Goal: Information Seeking & Learning: Learn about a topic

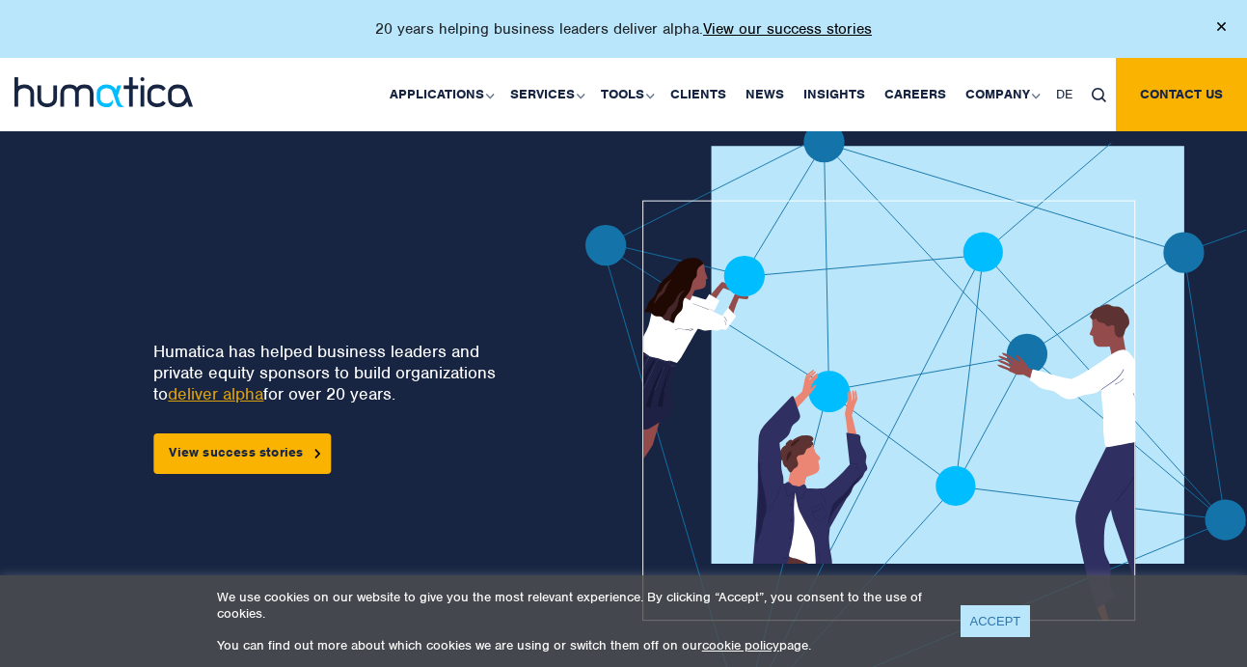
click at [967, 631] on link "ACCEPT" at bounding box center [996, 621] width 70 height 32
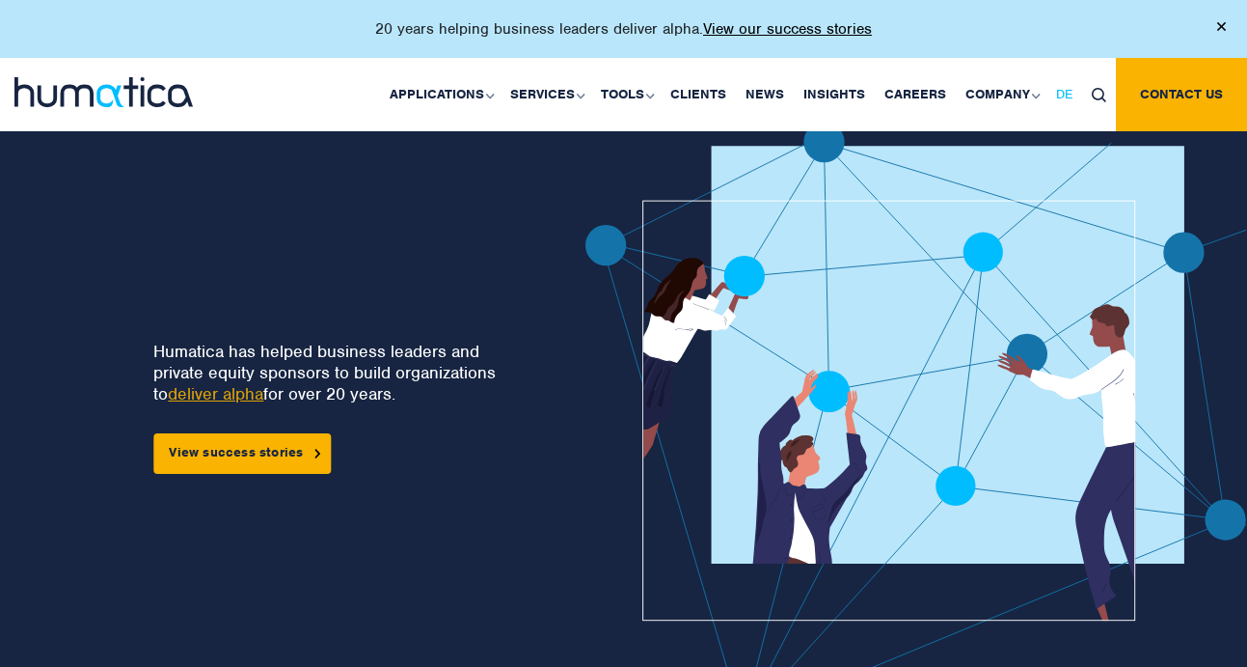
click at [1060, 93] on span "DE" at bounding box center [1064, 94] width 16 height 16
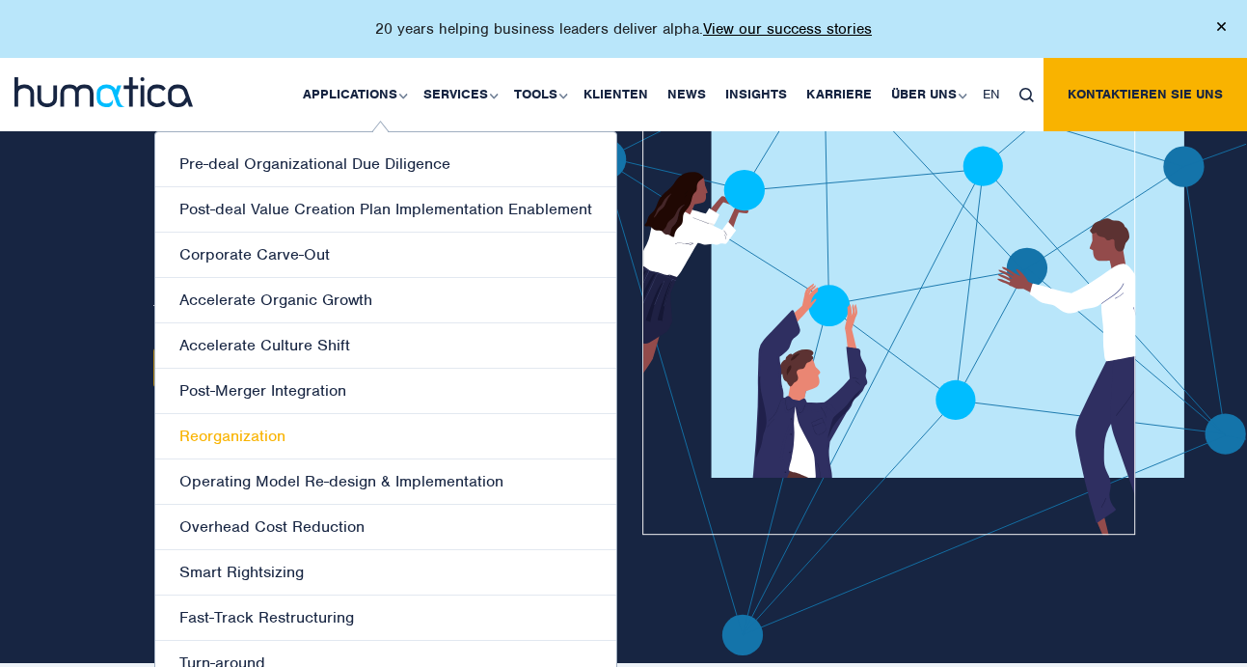
scroll to position [80, 0]
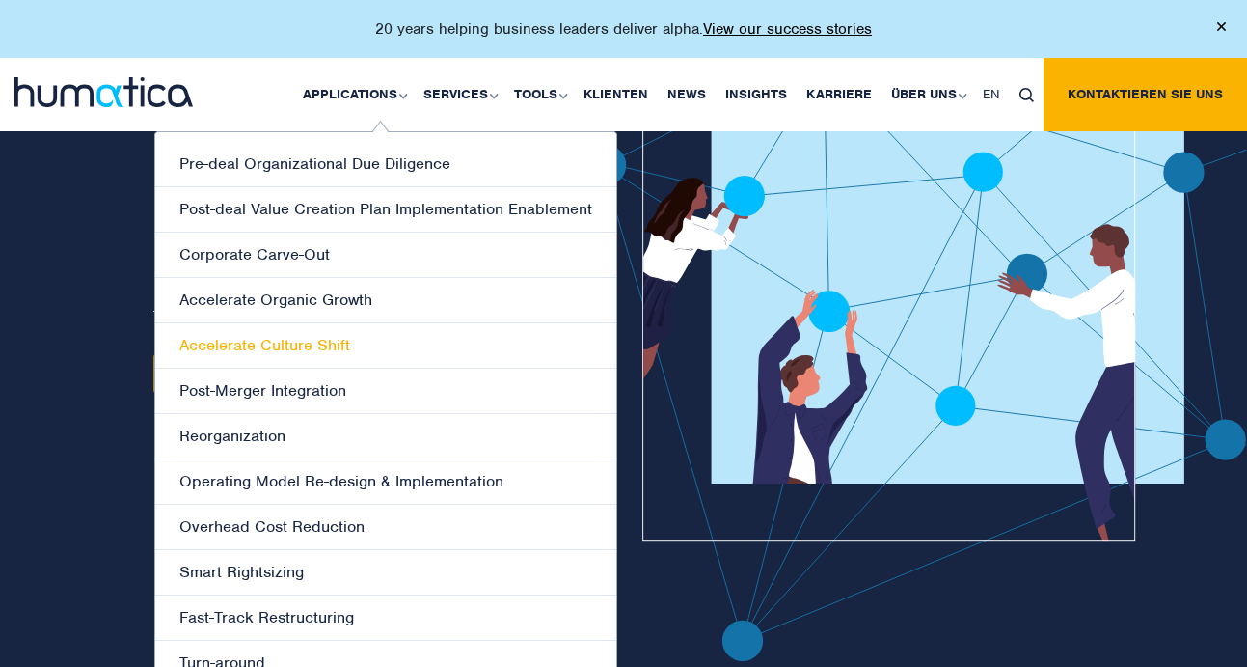
click at [299, 346] on link "Accelerate Culture Shift" at bounding box center [385, 345] width 461 height 45
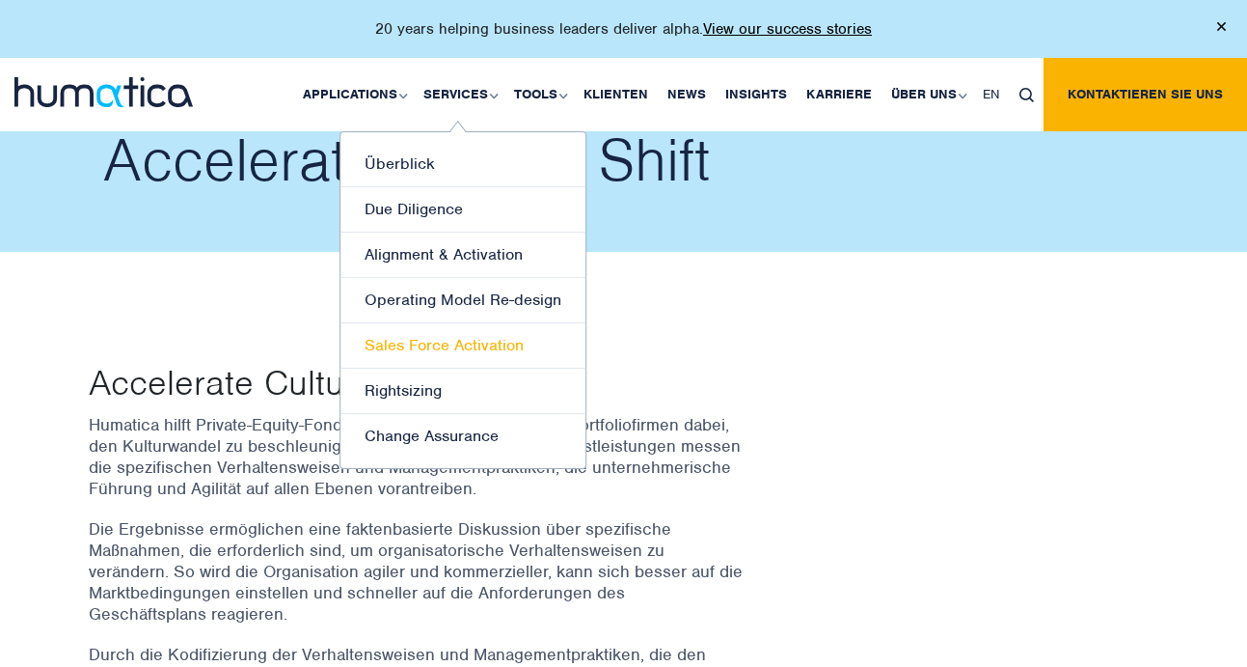
scroll to position [1, 0]
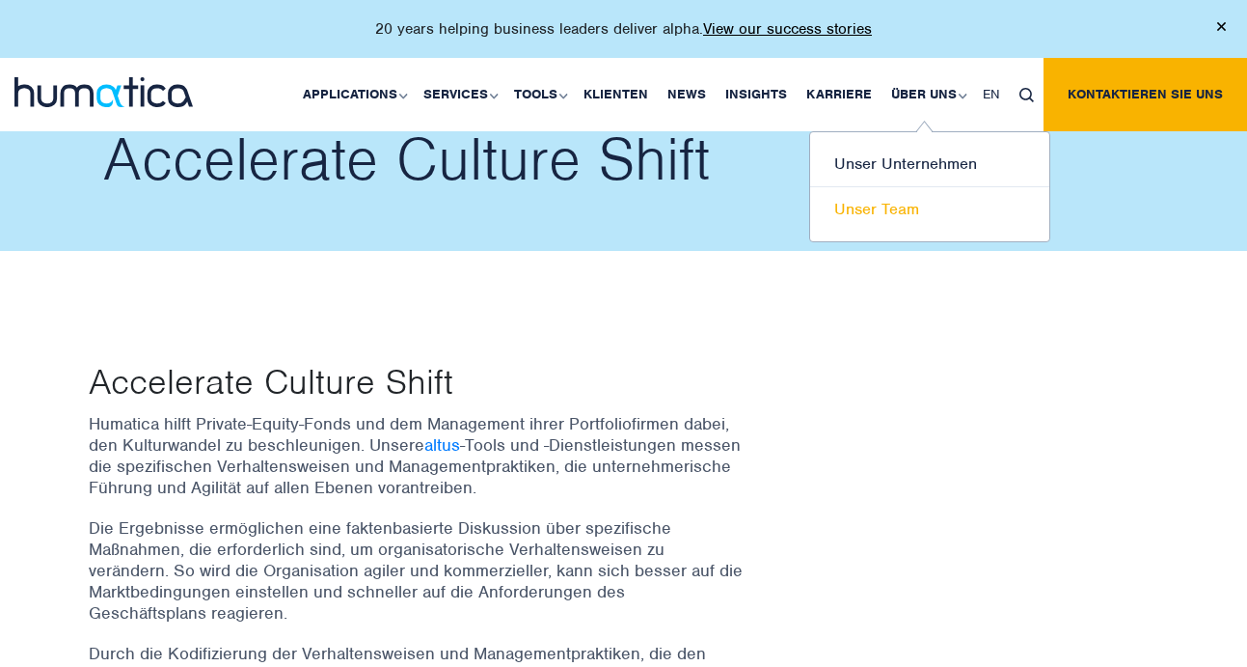
click at [907, 212] on link "Unser Team" at bounding box center [929, 209] width 239 height 44
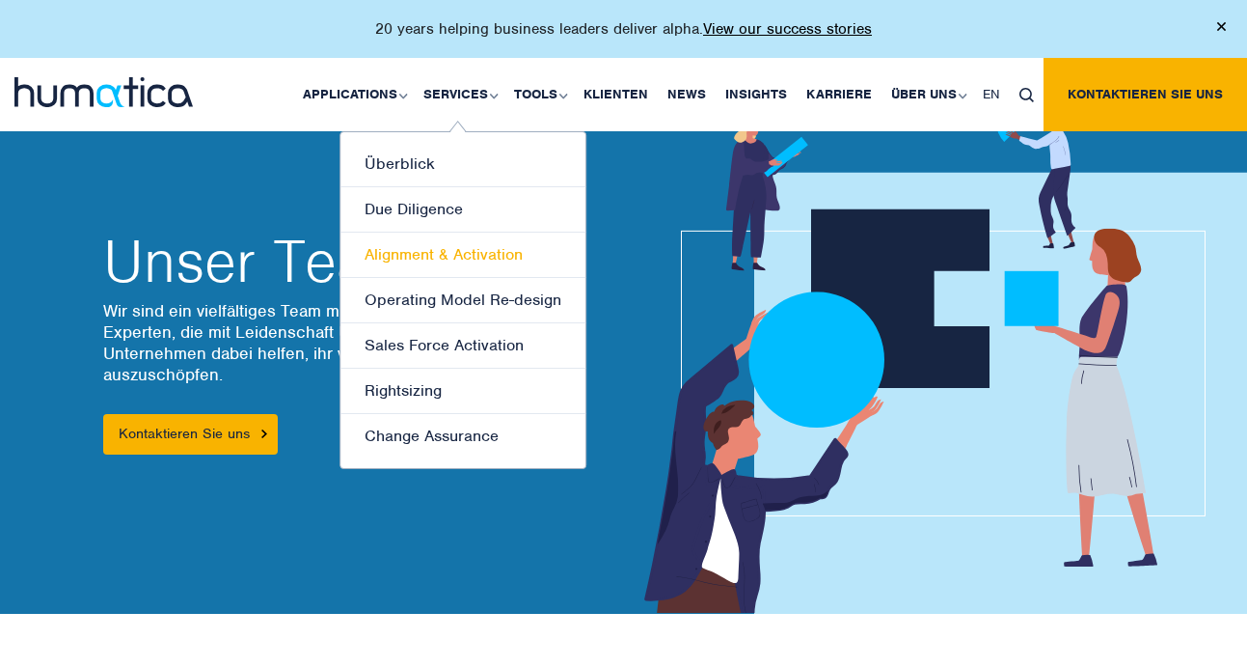
click at [440, 256] on link "Alignment & Activation" at bounding box center [463, 254] width 245 height 45
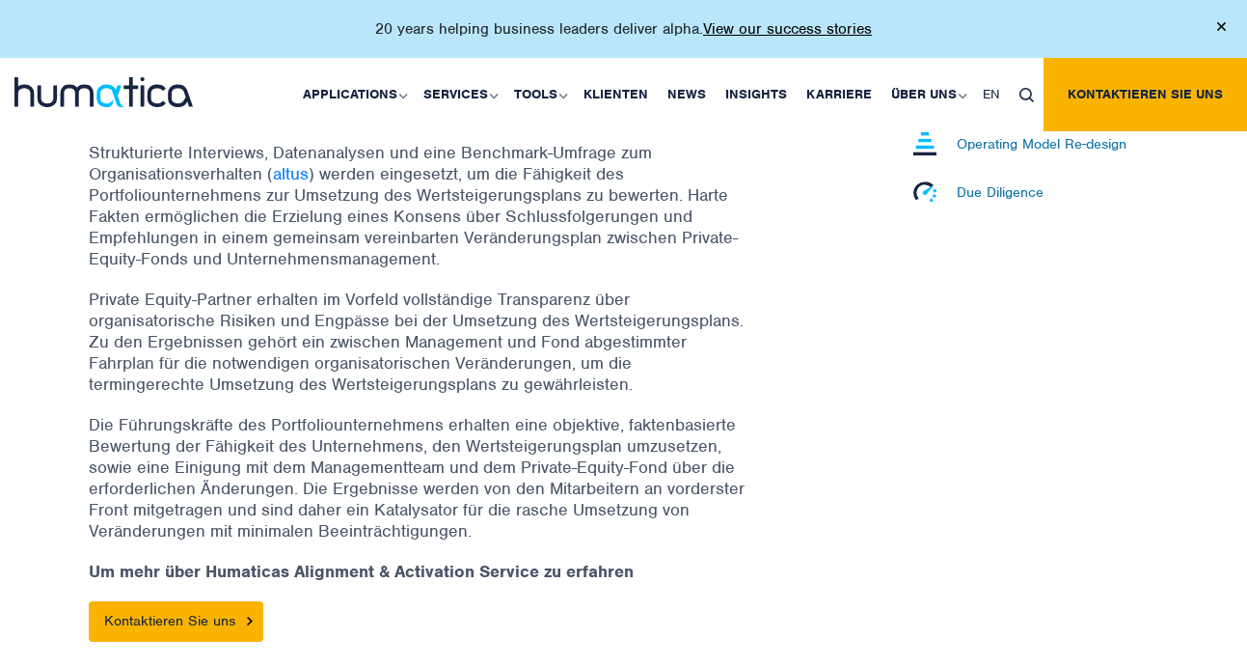
scroll to position [781, 0]
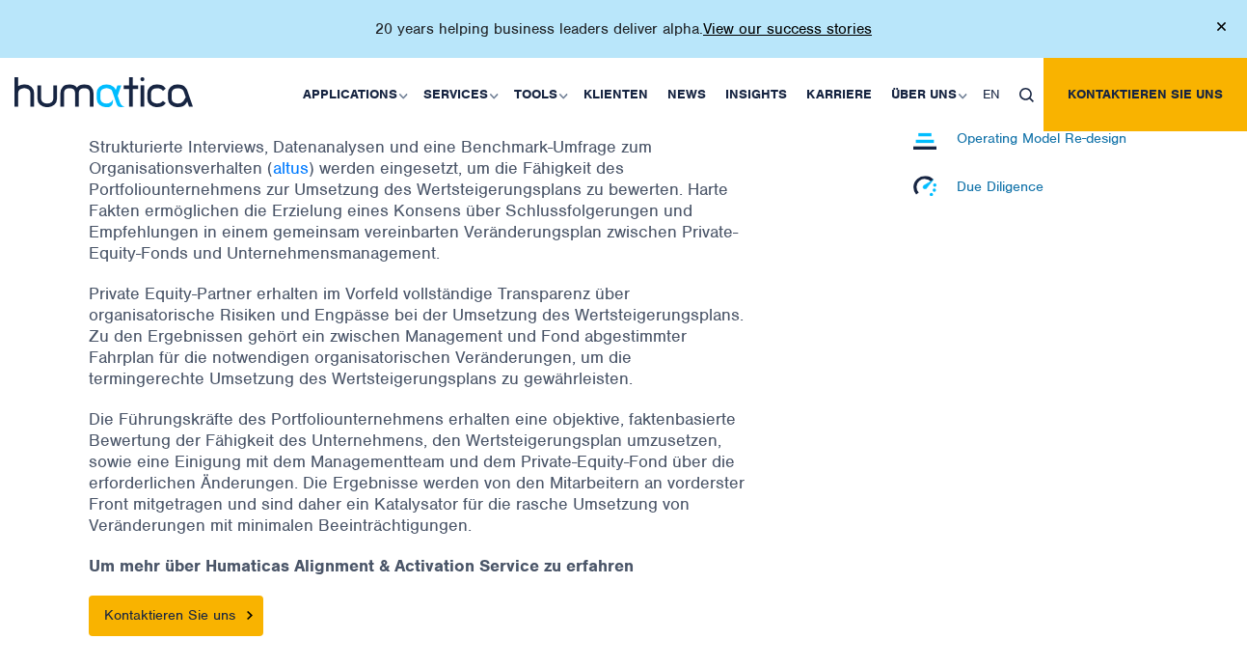
drag, startPoint x: 168, startPoint y: 306, endPoint x: 399, endPoint y: 320, distance: 232.0
click at [399, 320] on p "Private Equity-Partner erhalten im Vorfeld vollständige Transparenz über organi…" at bounding box center [417, 336] width 656 height 106
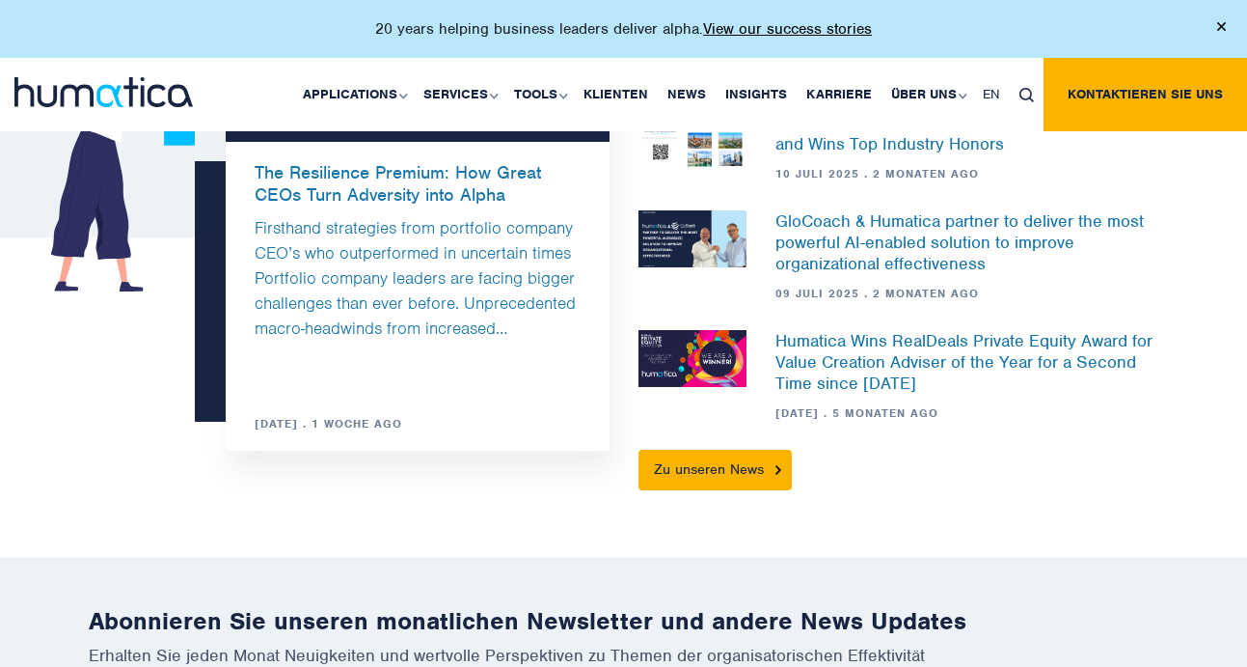
scroll to position [2520, 0]
